Goal: Navigation & Orientation: Understand site structure

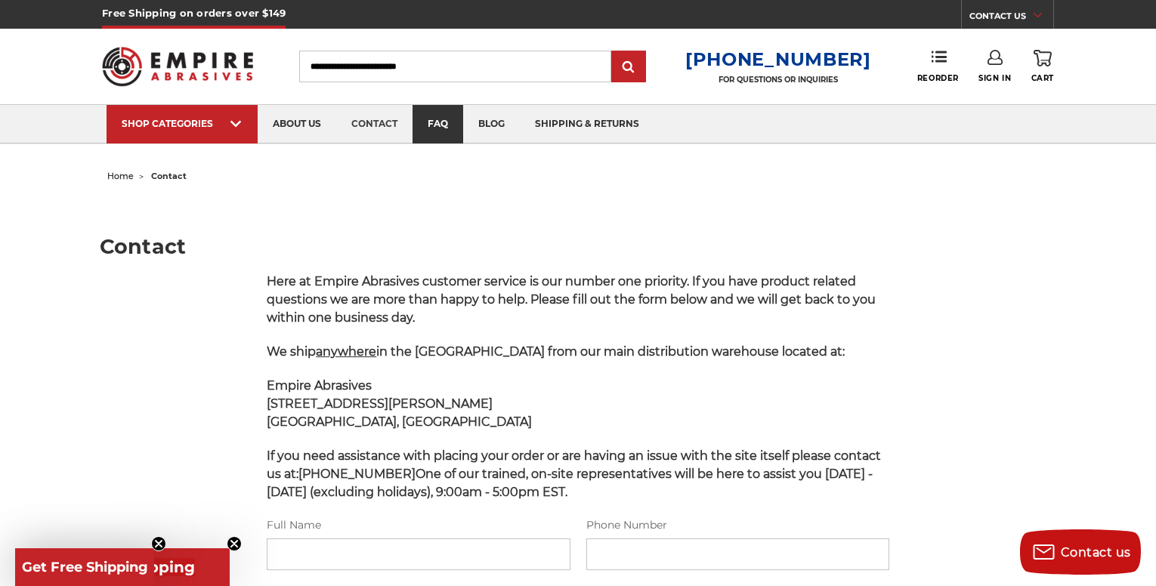
click at [435, 119] on link "faq" at bounding box center [438, 124] width 51 height 39
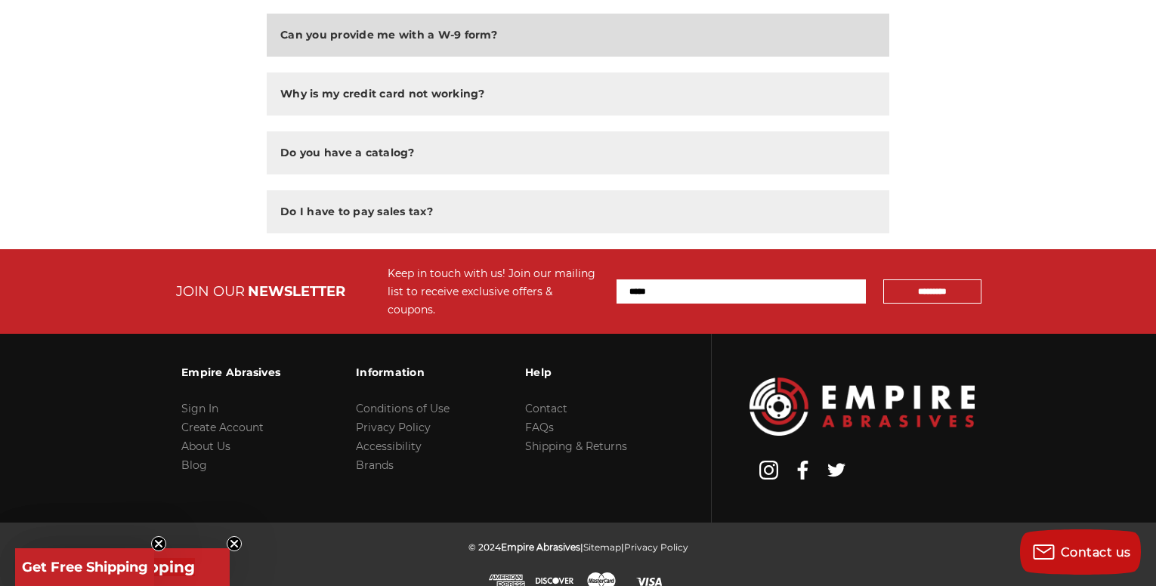
scroll to position [1220, 0]
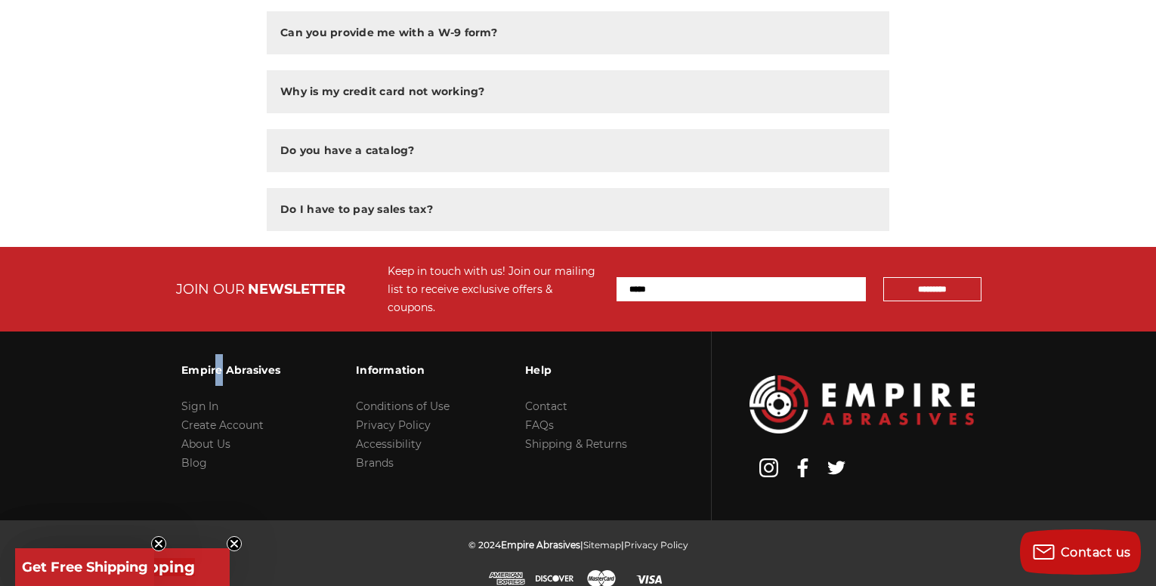
click at [210, 354] on h3 "Empire Abrasives" at bounding box center [230, 370] width 99 height 32
drag, startPoint x: 209, startPoint y: 352, endPoint x: 209, endPoint y: 420, distance: 68.0
click at [209, 437] on link "About Us" at bounding box center [205, 444] width 49 height 14
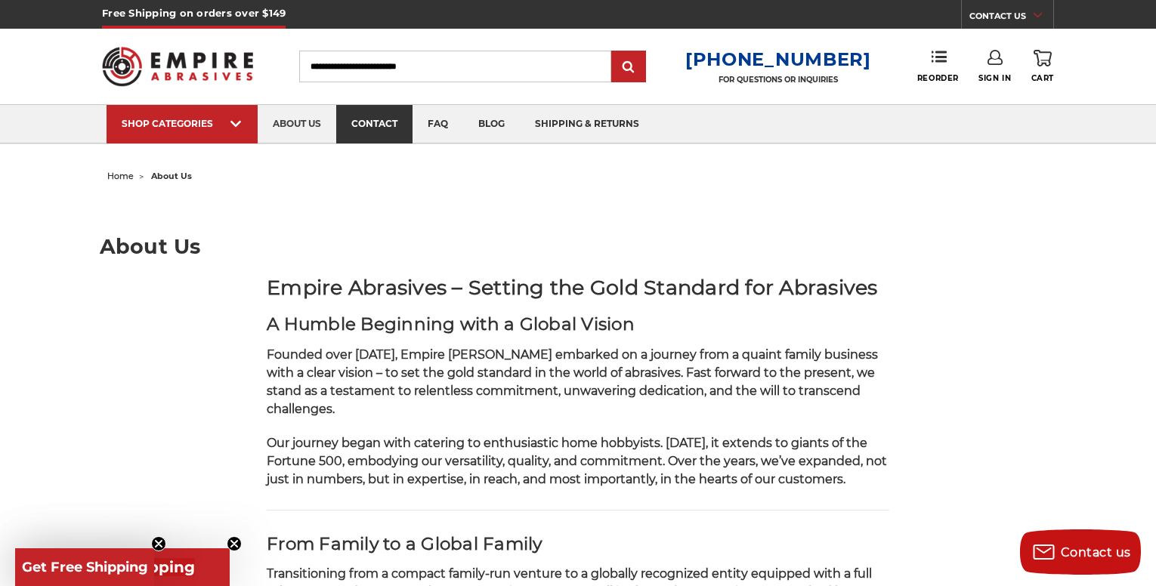
click at [372, 123] on link "contact" at bounding box center [374, 124] width 76 height 39
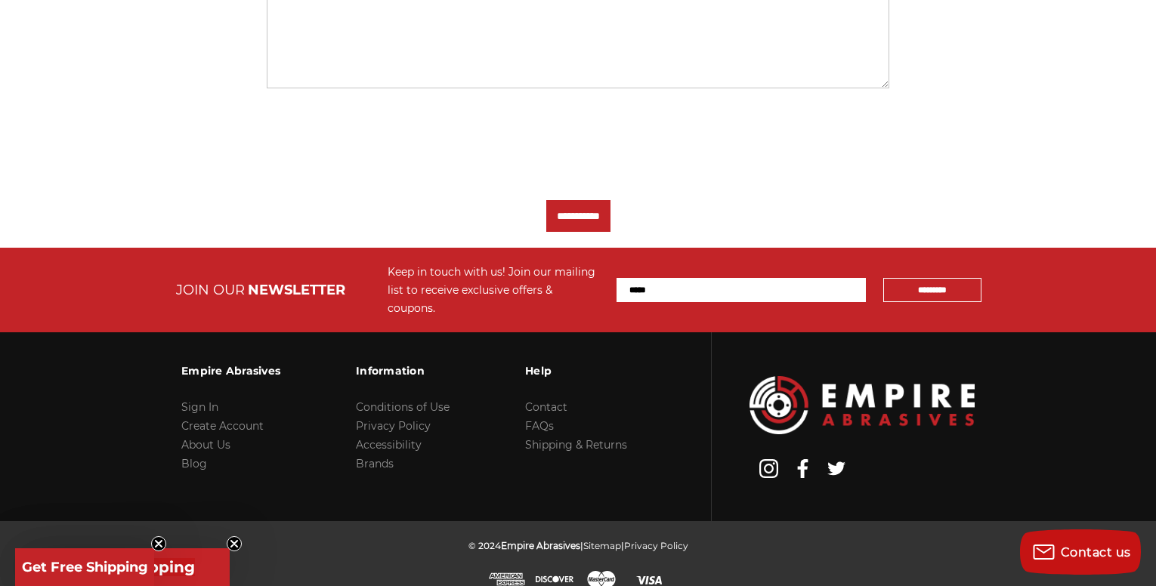
scroll to position [696, 0]
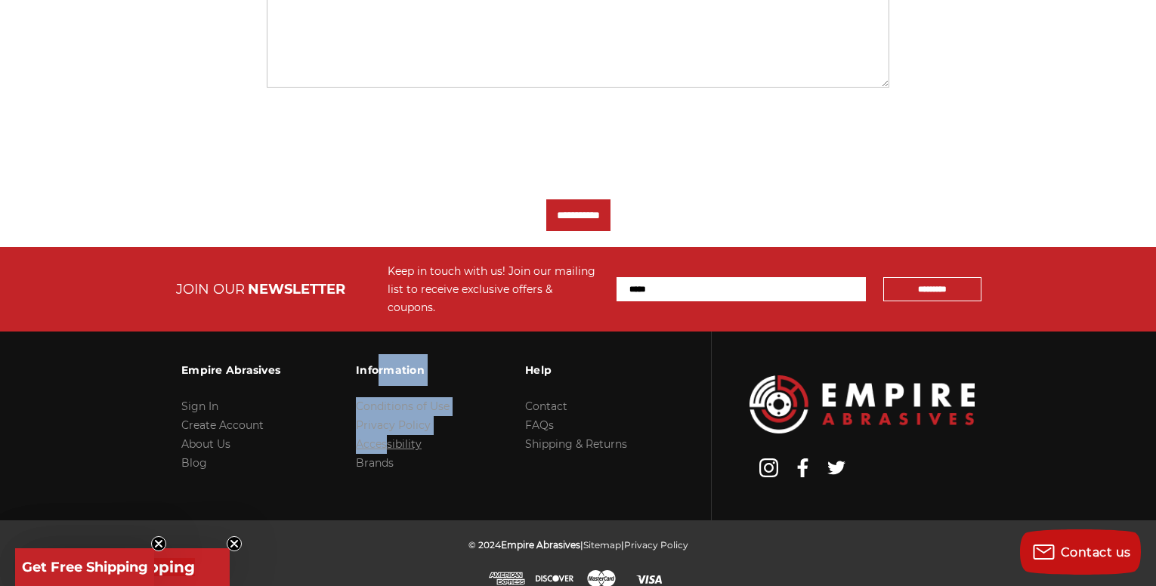
drag, startPoint x: 377, startPoint y: 343, endPoint x: 385, endPoint y: 431, distance: 88.0
click at [385, 430] on div "Information Conditions of Use Privacy Policy Accessibility Brands" at bounding box center [403, 413] width 94 height 119
drag, startPoint x: 385, startPoint y: 431, endPoint x: 377, endPoint y: 443, distance: 14.3
click at [377, 456] on link "Brands" at bounding box center [375, 463] width 38 height 14
